Goal: Find specific page/section: Find specific page/section

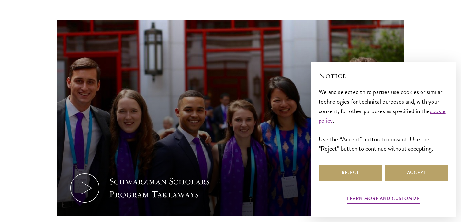
scroll to position [351, 0]
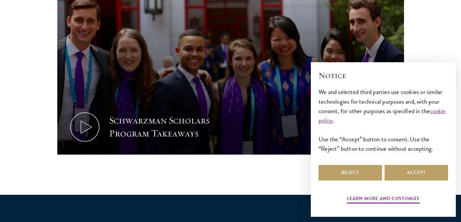
click at [427, 181] on div "Reject Accept" at bounding box center [382, 172] width 129 height 18
click at [427, 177] on button "Accept" at bounding box center [415, 173] width 63 height 16
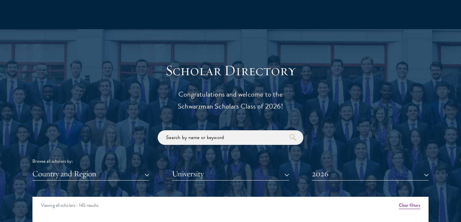
scroll to position [771, 0]
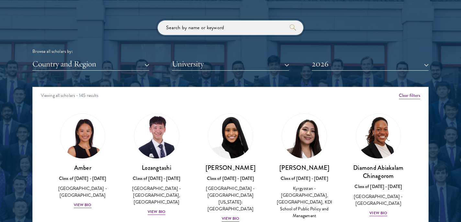
click at [260, 30] on input "search" at bounding box center [231, 27] width 146 height 15
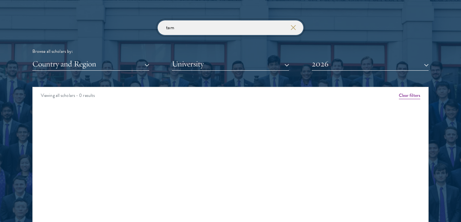
type input "tam"
click button "submit" at bounding box center [0, 0] width 0 height 0
click at [322, 61] on button "2026" at bounding box center [370, 63] width 117 height 13
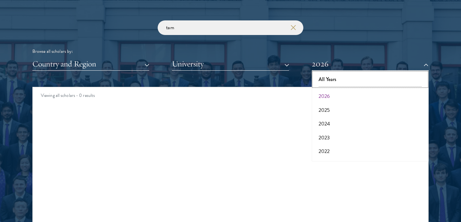
click at [327, 78] on button "All Years" at bounding box center [370, 79] width 113 height 14
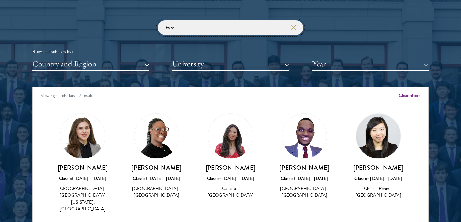
click at [237, 28] on input "tam" at bounding box center [231, 27] width 146 height 15
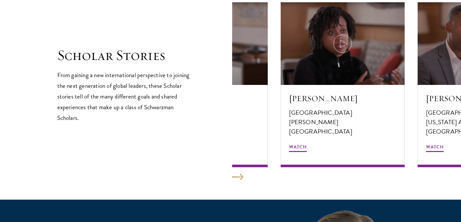
scroll to position [1162, 0]
